Goal: Information Seeking & Learning: Check status

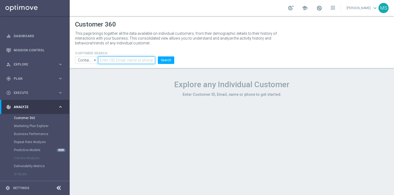
click at [112, 60] on input "text" at bounding box center [126, 60] width 57 height 7
paste input "945414"
type input "945414"
click at [158, 57] on button "Search" at bounding box center [166, 60] width 16 height 7
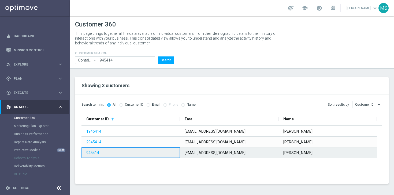
click at [175, 154] on div "945414" at bounding box center [130, 153] width 98 height 10
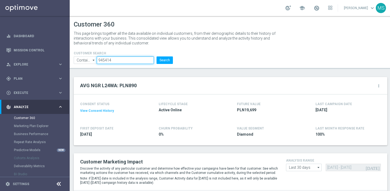
drag, startPoint x: 137, startPoint y: 62, endPoint x: 98, endPoint y: 58, distance: 39.3
click at [98, 58] on input "945414" at bounding box center [125, 60] width 57 height 7
type input "√"
paste input "1949270"
click at [156, 57] on button "Search" at bounding box center [164, 60] width 16 height 7
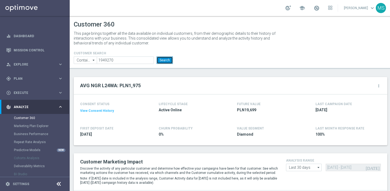
click at [165, 62] on button "Search" at bounding box center [164, 60] width 16 height 7
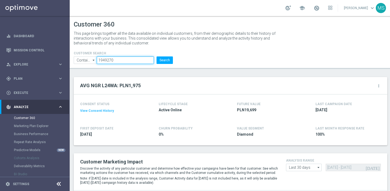
drag, startPoint x: 129, startPoint y: 60, endPoint x: 102, endPoint y: 59, distance: 27.6
click at [102, 59] on input "1949270" at bounding box center [125, 60] width 57 height 7
type input "1"
paste input "1205921"
type input "1205921"
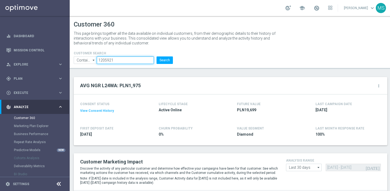
click at [156, 57] on button "Search" at bounding box center [164, 60] width 16 height 7
drag, startPoint x: 116, startPoint y: 62, endPoint x: 93, endPoint y: 62, distance: 22.2
click at [93, 62] on ul "Contains Contains arrow_drop_down Show Selected 0 of NaN Contains Equals" at bounding box center [123, 60] width 102 height 7
drag, startPoint x: 121, startPoint y: 59, endPoint x: 95, endPoint y: 59, distance: 26.2
click at [95, 59] on ul "Contains Contains arrow_drop_down Show Selected 0 of NaN Contains Equals" at bounding box center [123, 60] width 102 height 7
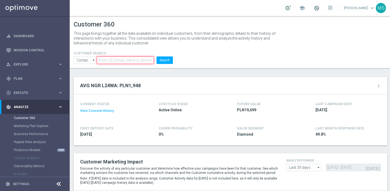
paste input "2063344"
type input "2063344"
click at [156, 57] on button "Search" at bounding box center [164, 60] width 16 height 7
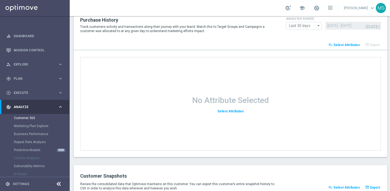
scroll to position [735, 0]
